Goal: Task Accomplishment & Management: Manage account settings

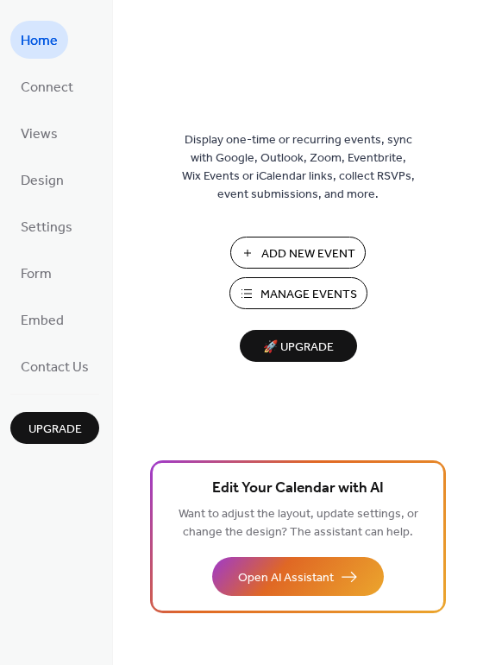
click at [307, 293] on span "Manage Events" at bounding box center [309, 295] width 97 height 18
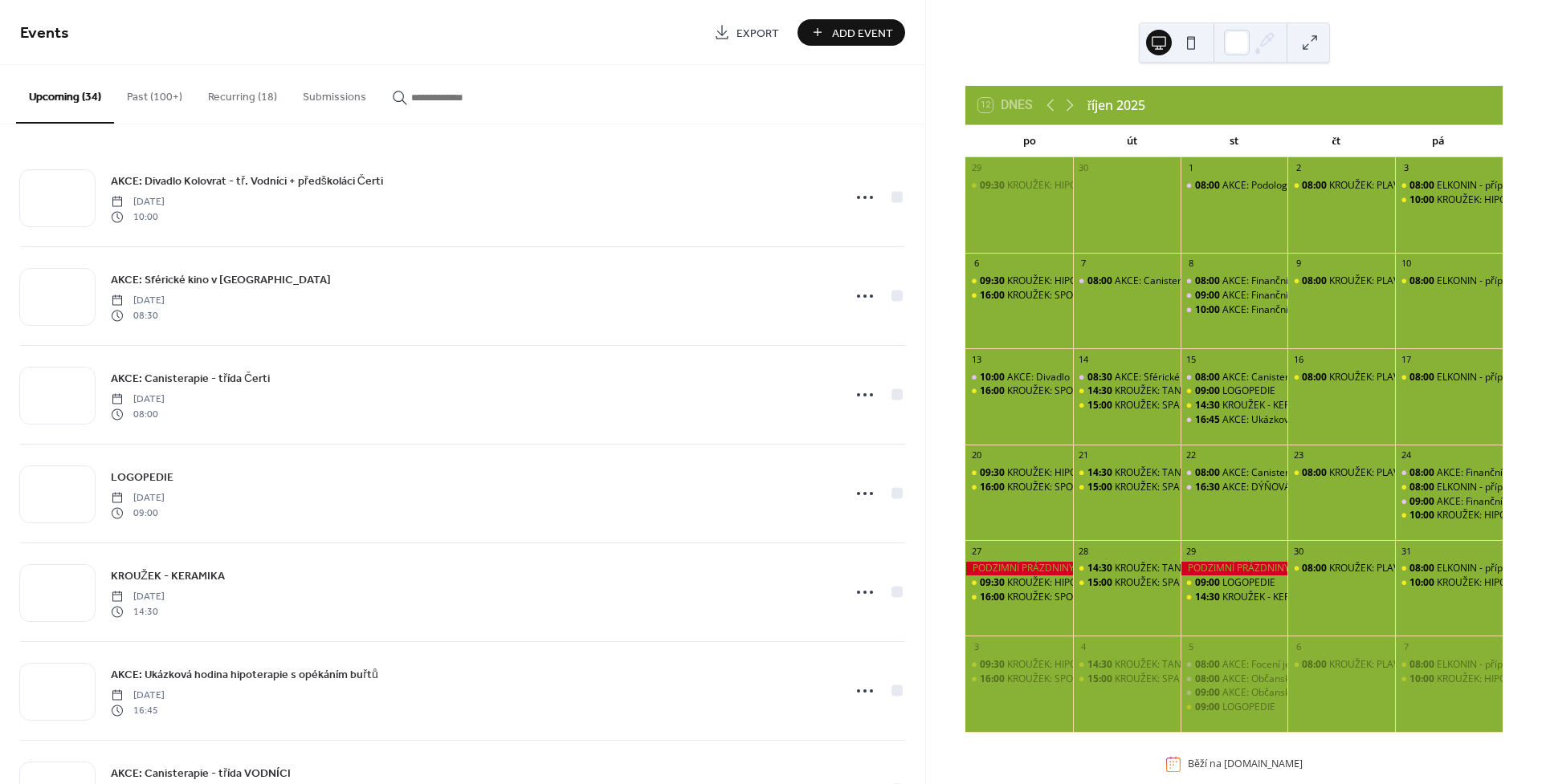
click at [230, 94] on button "Recurring (18)" at bounding box center [243, 93] width 95 height 57
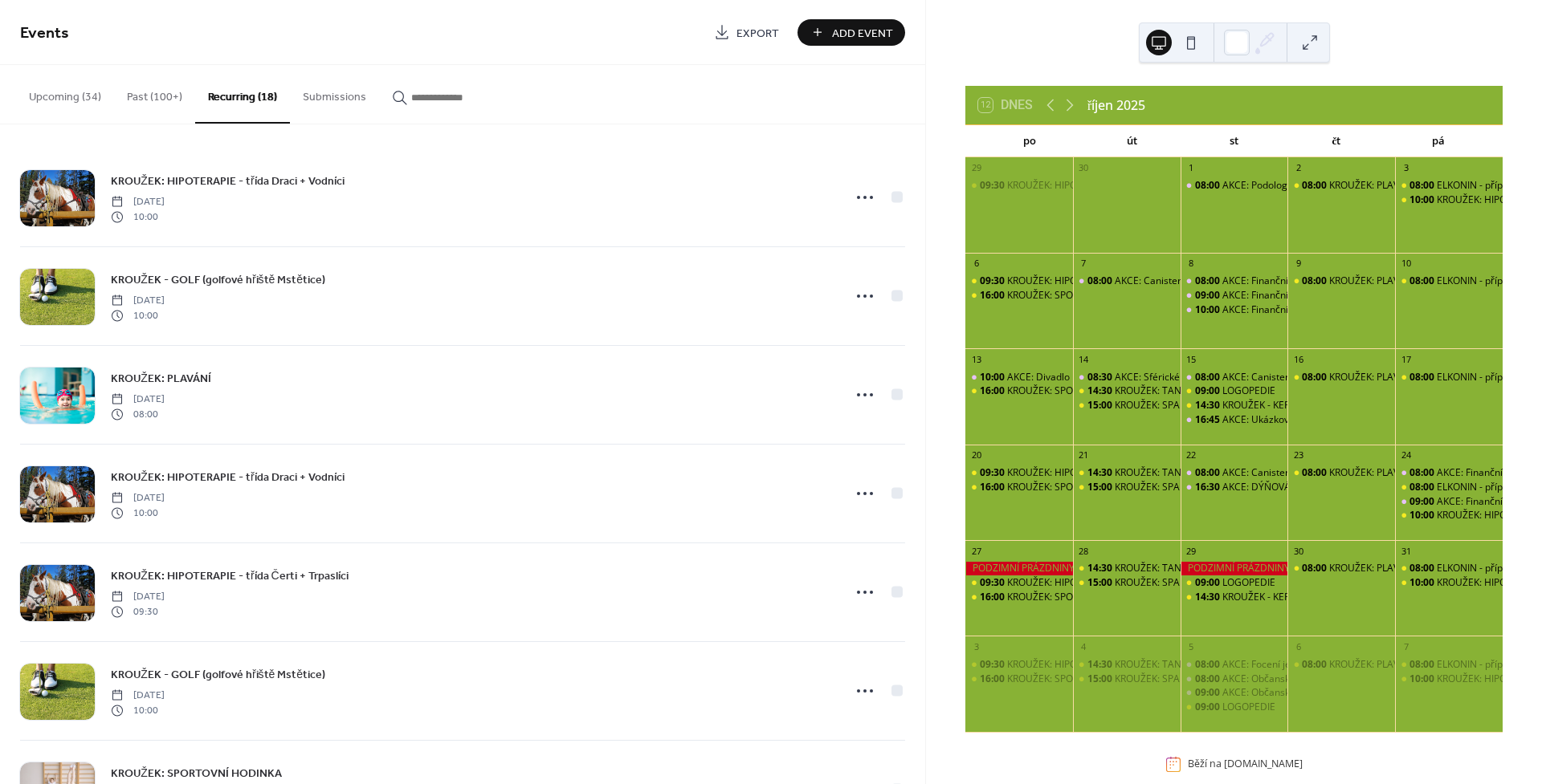
click at [161, 103] on button "Past (100+)" at bounding box center [154, 93] width 81 height 57
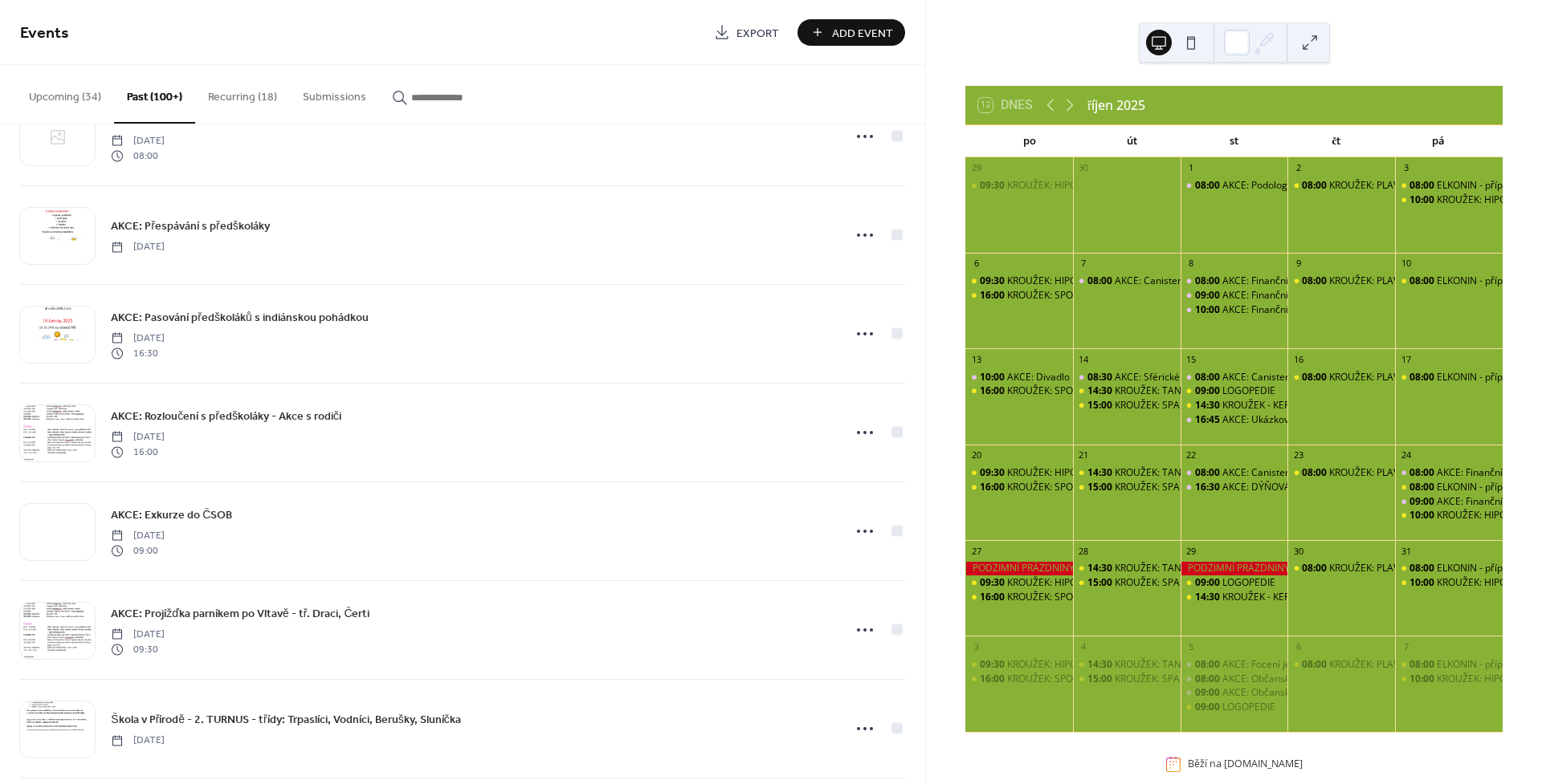
scroll to position [1538, 0]
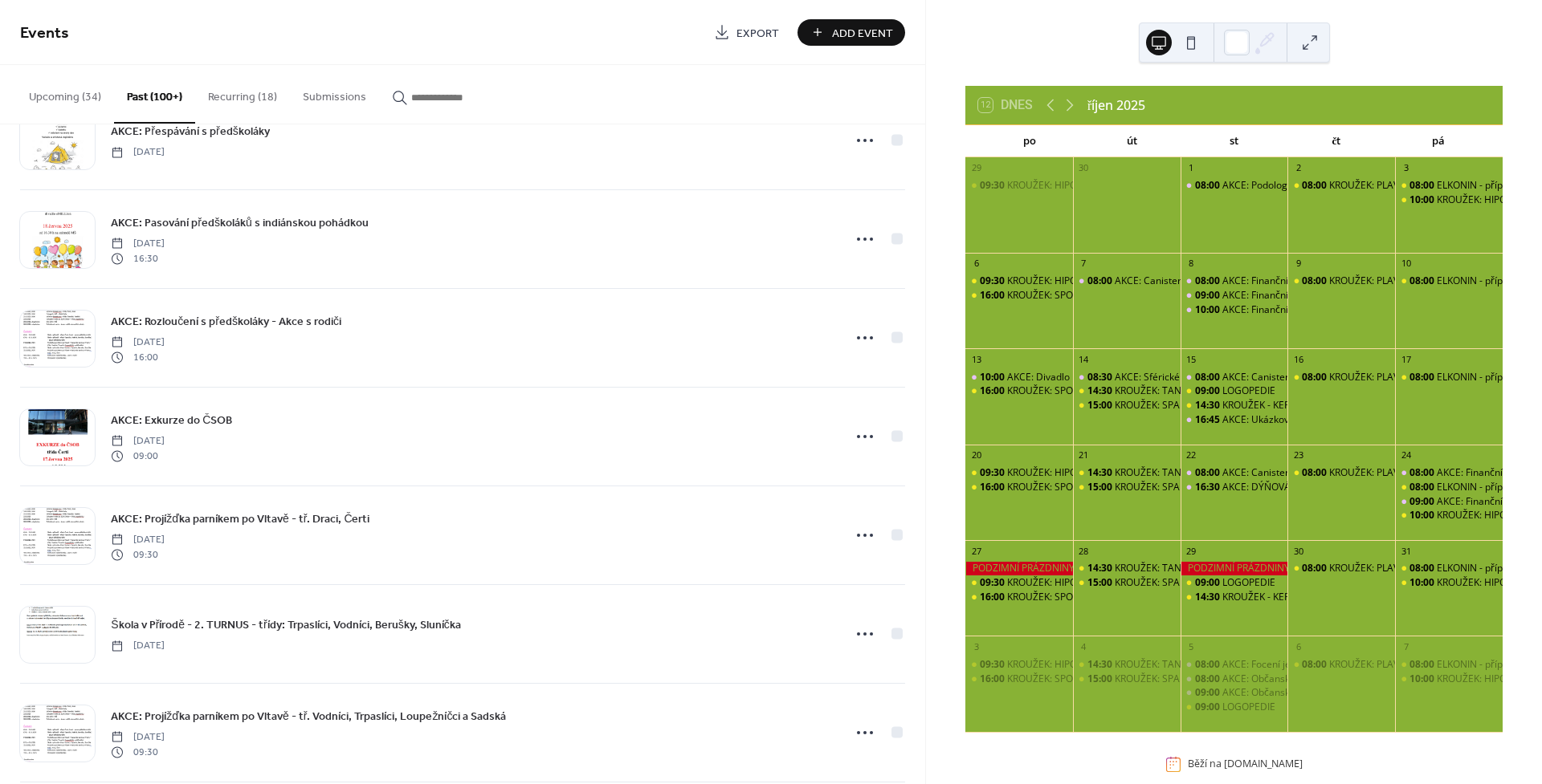
click at [216, 100] on button "Recurring (18)" at bounding box center [243, 93] width 95 height 57
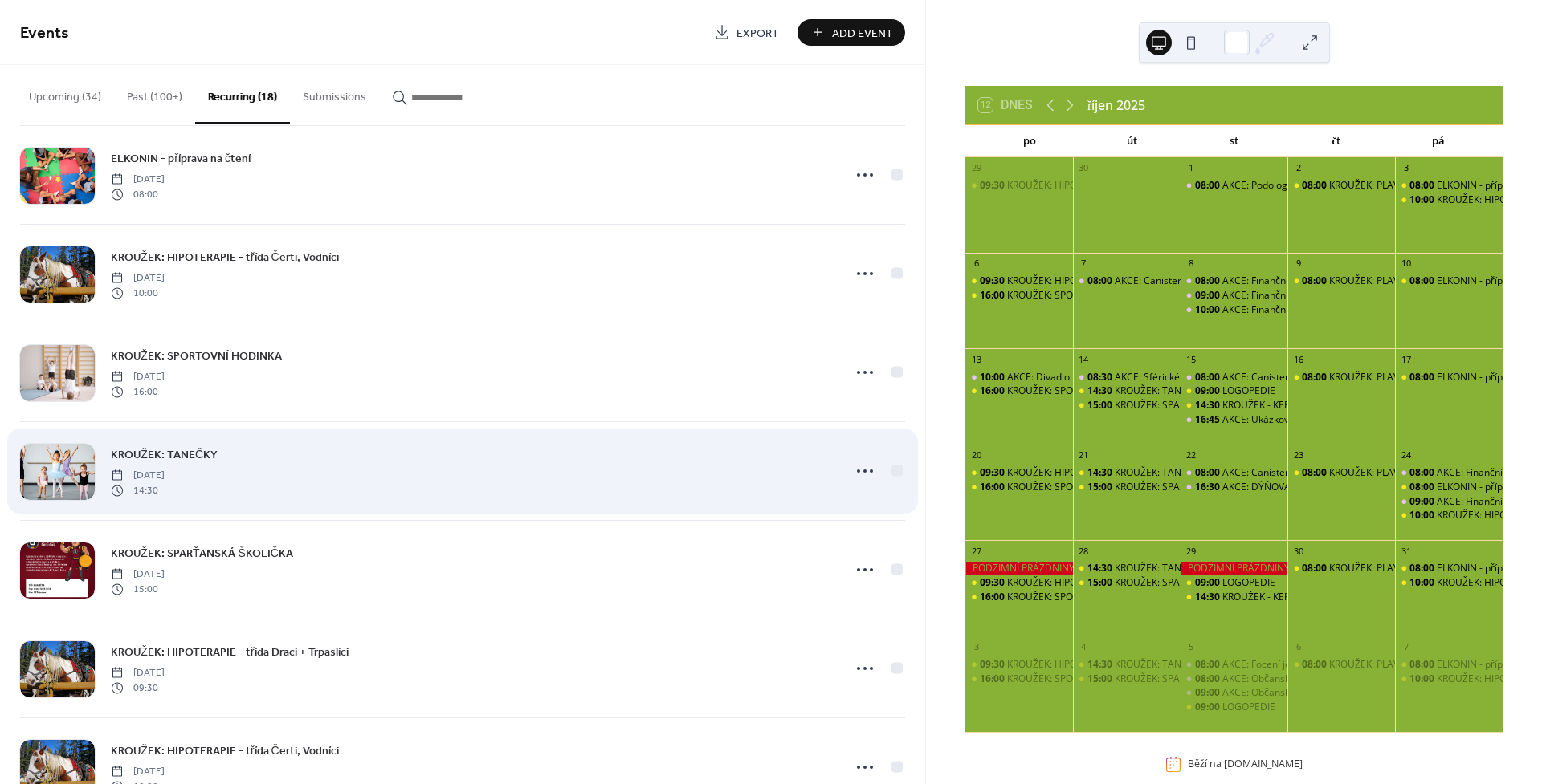
scroll to position [698, 0]
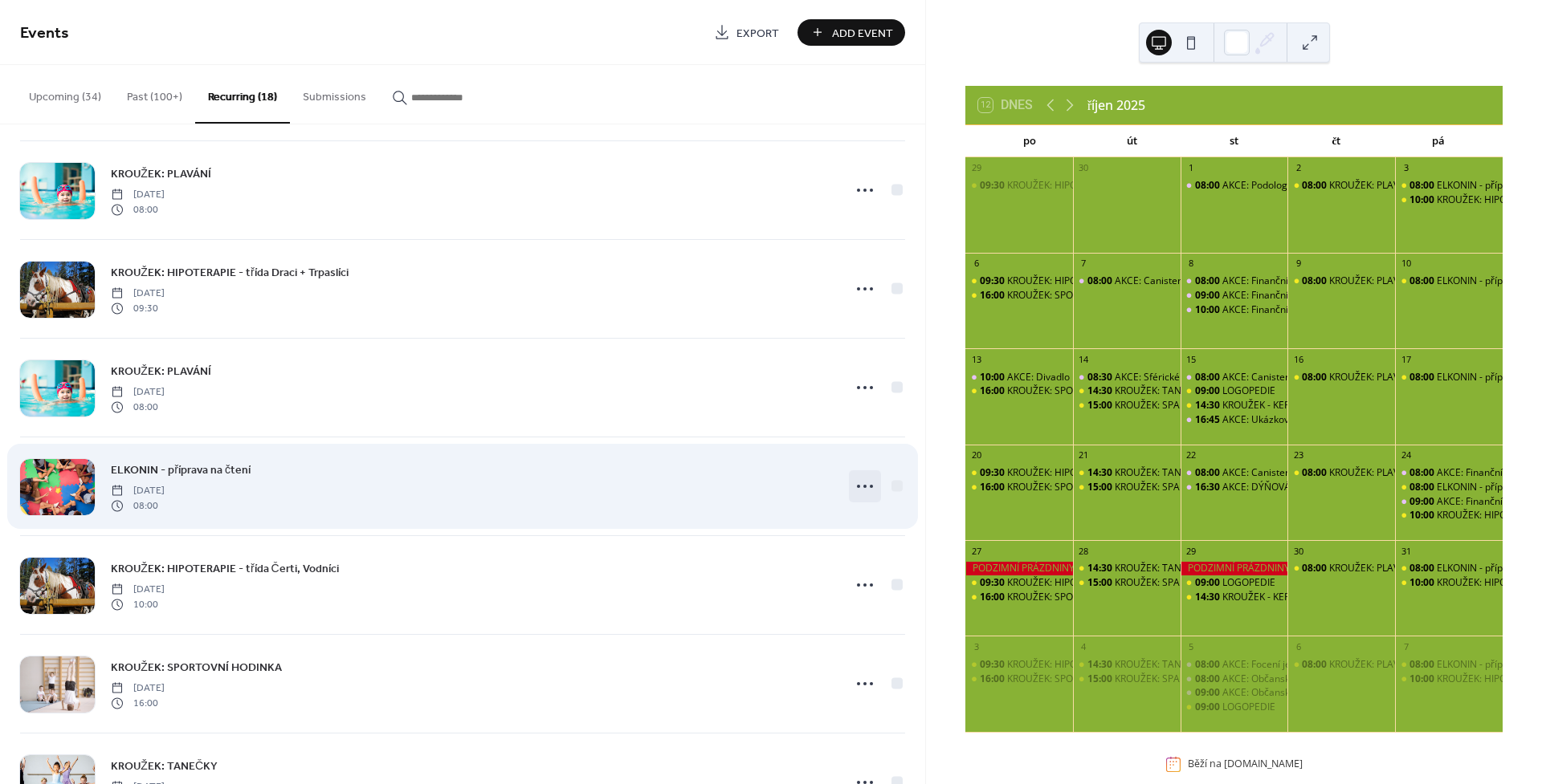
click at [860, 492] on icon at bounding box center [865, 486] width 26 height 26
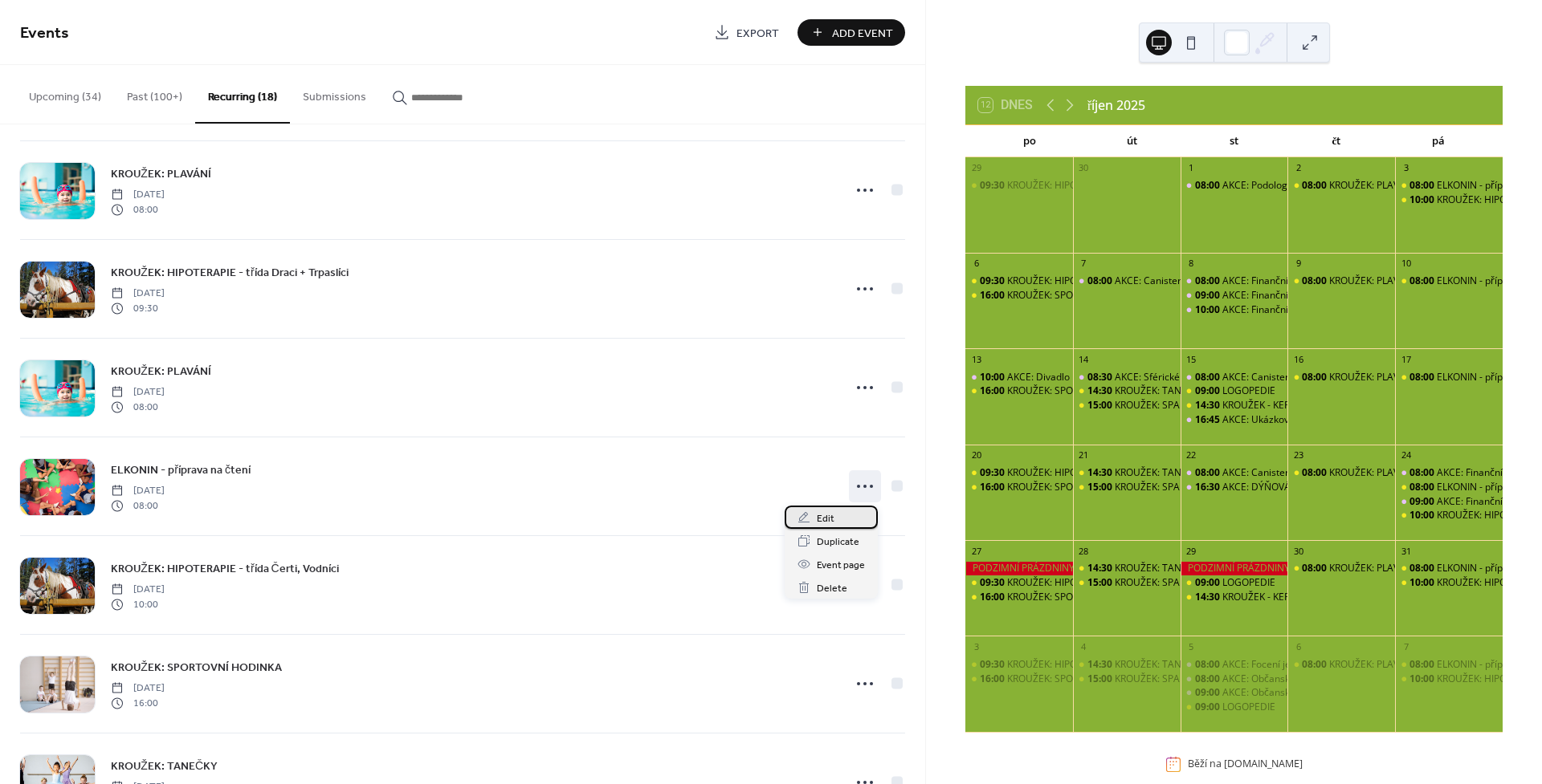
click at [825, 511] on span "Edit" at bounding box center [825, 519] width 18 height 17
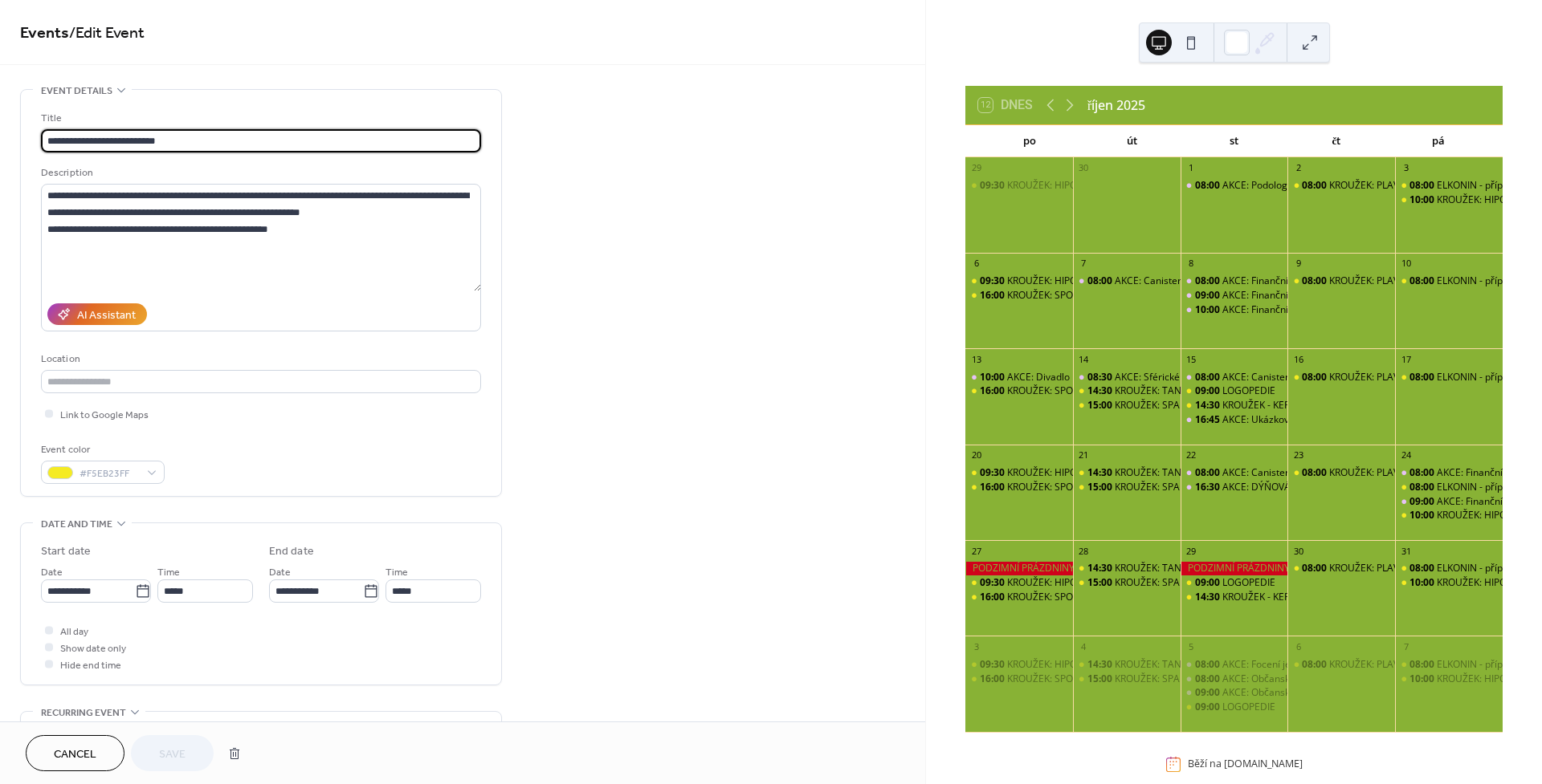
type input "**********"
